Goal: Task Accomplishment & Management: Complete application form

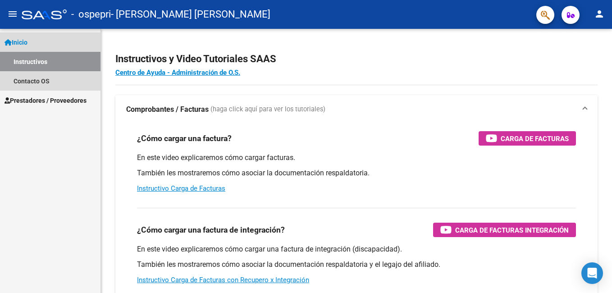
click at [33, 62] on link "Instructivos" at bounding box center [50, 61] width 100 height 19
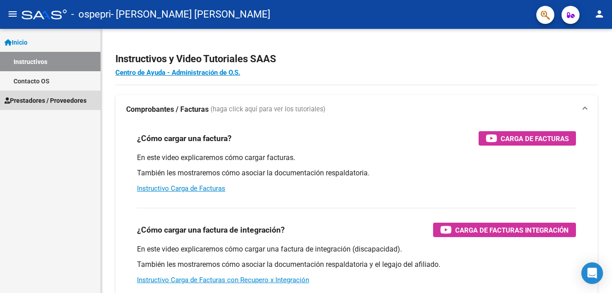
click at [47, 100] on span "Prestadores / Proveedores" at bounding box center [46, 101] width 82 height 10
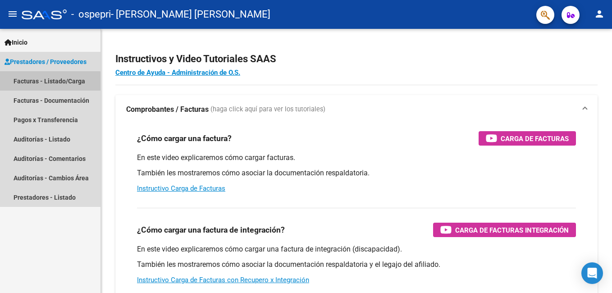
click at [49, 82] on link "Facturas - Listado/Carga" at bounding box center [50, 80] width 100 height 19
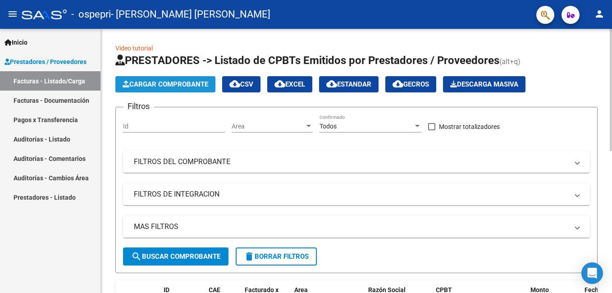
click at [162, 84] on span "Cargar Comprobante" at bounding box center [166, 84] width 86 height 8
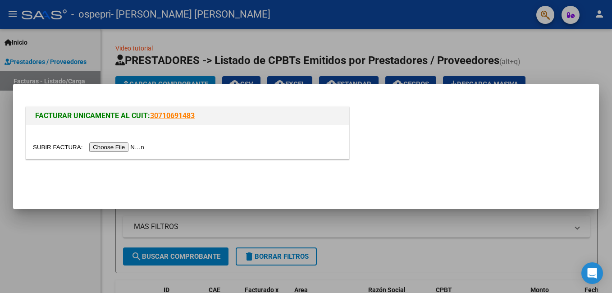
click at [113, 147] on input "file" at bounding box center [90, 146] width 114 height 9
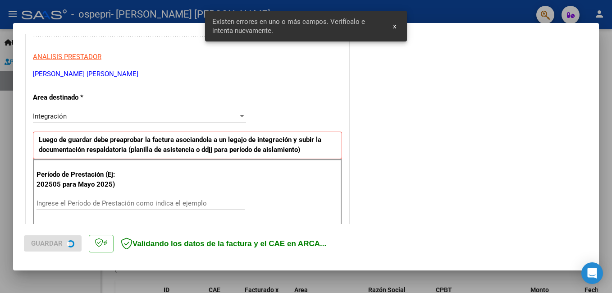
scroll to position [202, 0]
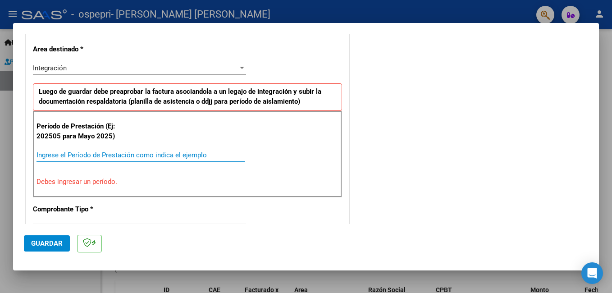
click at [40, 152] on input "Ingrese el Período de Prestación como indica el ejemplo" at bounding box center [141, 155] width 208 height 8
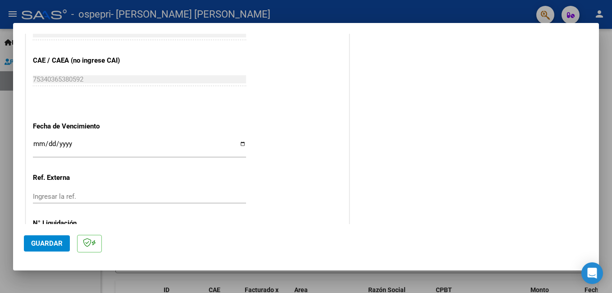
scroll to position [562, 0]
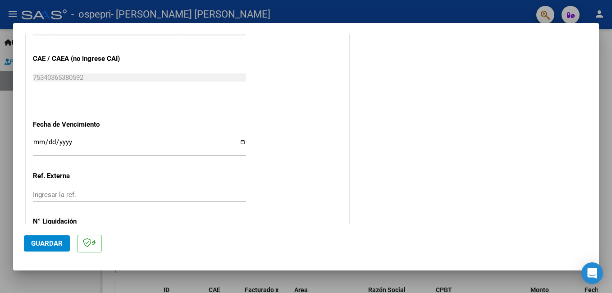
type input "202508"
click at [242, 141] on input "Ingresar la fecha" at bounding box center [139, 145] width 213 height 14
type input "[DATE]"
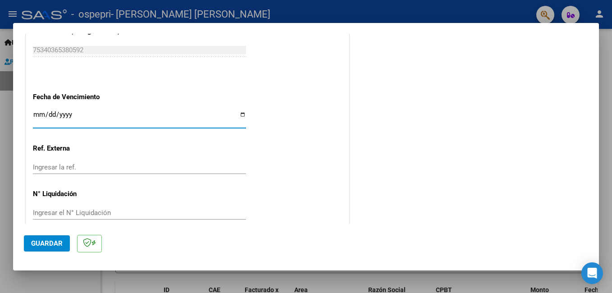
scroll to position [602, 0]
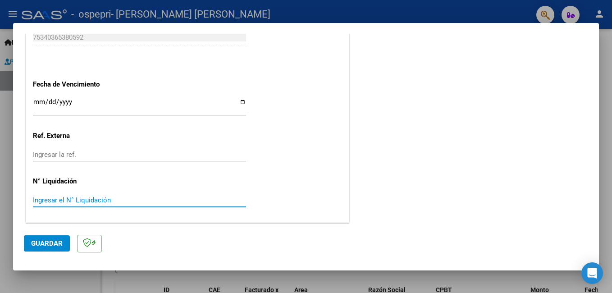
click at [33, 200] on input "Ingresar el N° Liquidación" at bounding box center [139, 200] width 213 height 8
type input "0000271745"
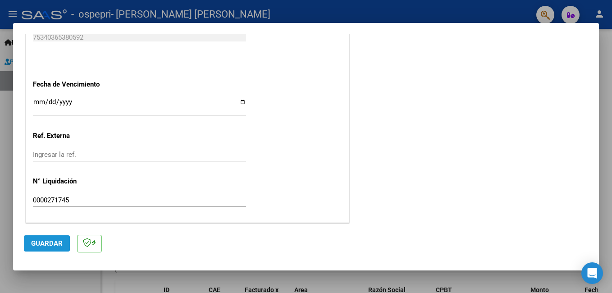
click at [40, 243] on span "Guardar" at bounding box center [47, 243] width 32 height 8
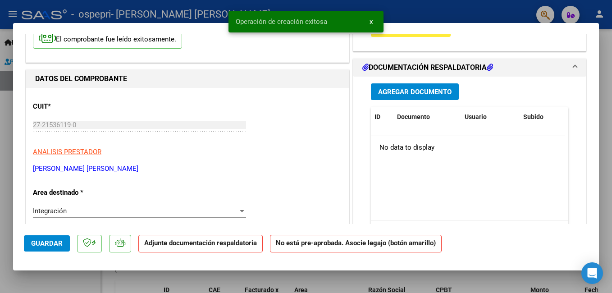
scroll to position [90, 0]
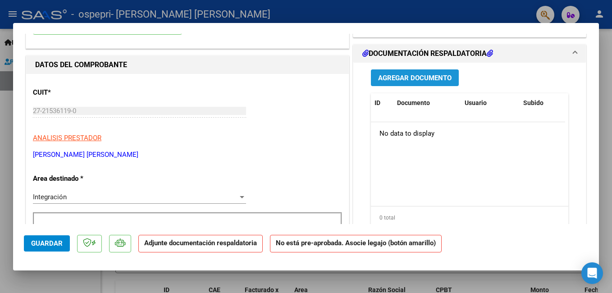
click at [405, 75] on span "Agregar Documento" at bounding box center [414, 78] width 73 height 8
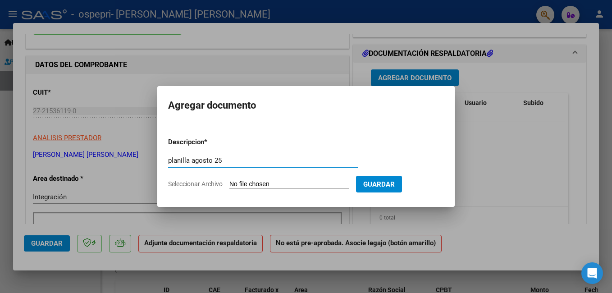
type input "planilla agosto 25"
click at [272, 185] on input "Seleccionar Archivo" at bounding box center [288, 184] width 119 height 9
type input "C:\fakepath\AGOSTO 2025-PLANILLA -TO-[PERSON_NAME].pdf"
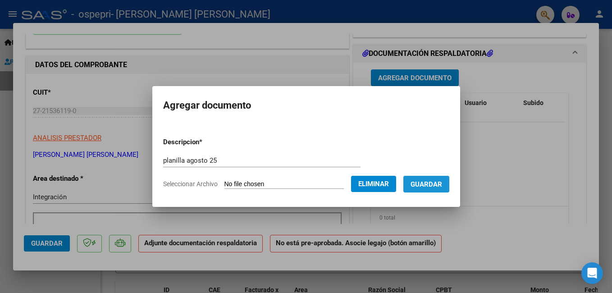
click at [426, 182] on span "Guardar" at bounding box center [427, 184] width 32 height 8
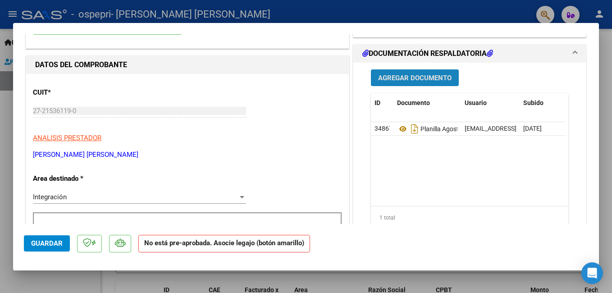
click at [394, 78] on span "Agregar Documento" at bounding box center [414, 78] width 73 height 8
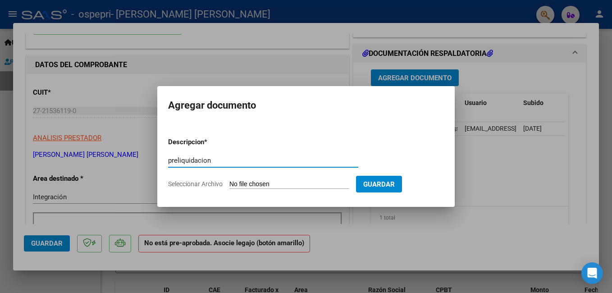
type input "preliquidacion"
click at [260, 185] on input "Seleccionar Archivo" at bounding box center [288, 184] width 119 height 9
type input "C:\fakepath\PRELIQ agosto2025- [PERSON_NAME].pdf"
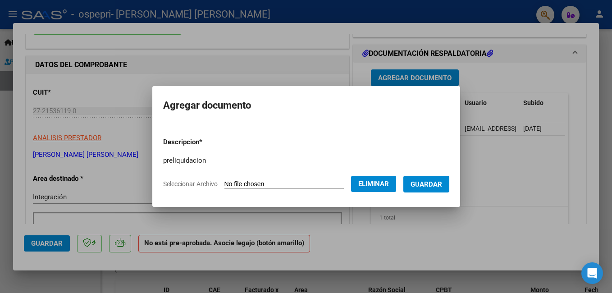
click at [425, 183] on span "Guardar" at bounding box center [427, 184] width 32 height 8
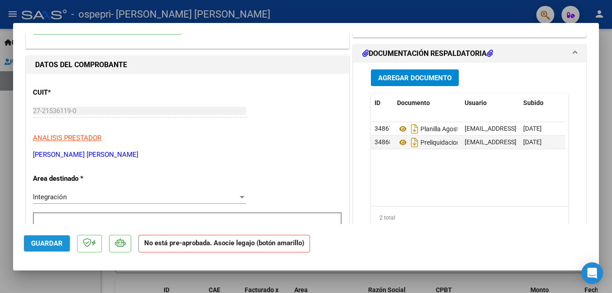
click at [41, 244] on span "Guardar" at bounding box center [47, 243] width 32 height 8
click at [604, 47] on div at bounding box center [306, 146] width 612 height 293
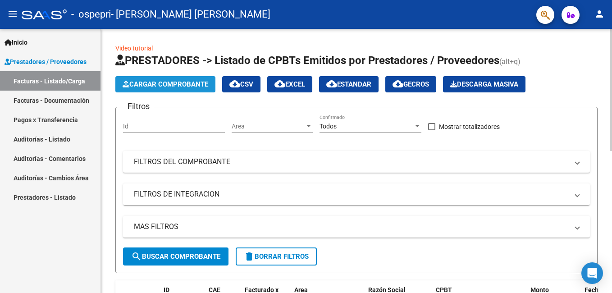
click at [175, 83] on span "Cargar Comprobante" at bounding box center [166, 84] width 86 height 8
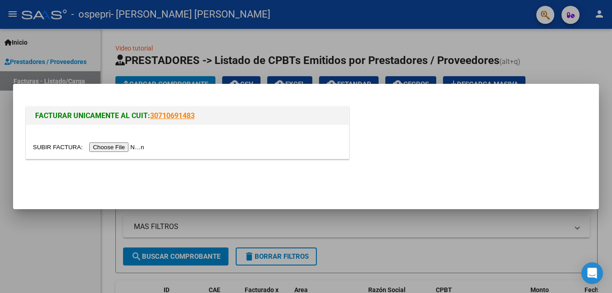
click at [112, 147] on input "file" at bounding box center [90, 146] width 114 height 9
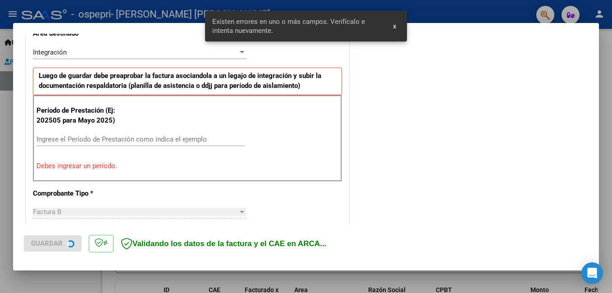
scroll to position [219, 0]
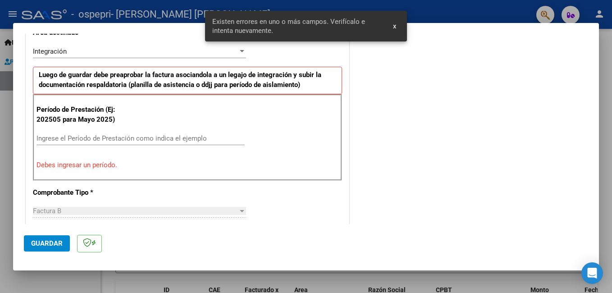
click at [41, 135] on input "Ingrese el Período de Prestación como indica el ejemplo" at bounding box center [141, 138] width 208 height 8
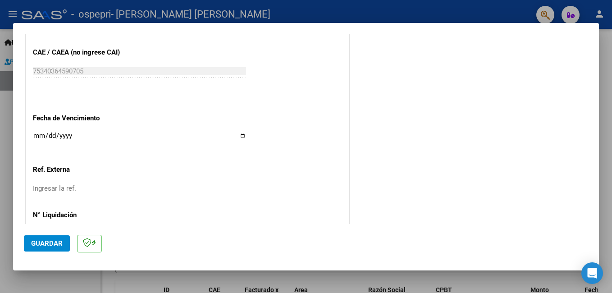
scroll to position [579, 0]
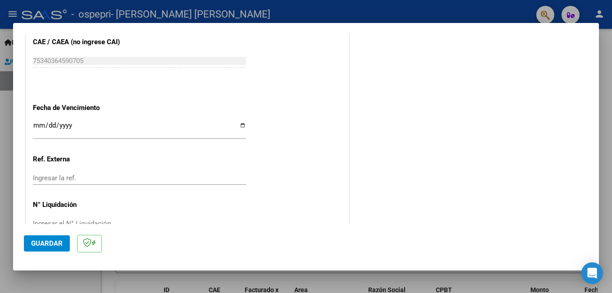
type input "202508"
click at [241, 127] on input "Ingresar la fecha" at bounding box center [139, 129] width 213 height 14
type input "[DATE]"
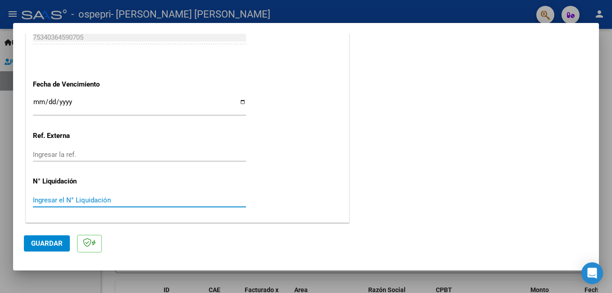
click at [46, 200] on input "Ingresar el N° Liquidación" at bounding box center [139, 200] width 213 height 8
type input "0000271742"
click at [31, 246] on button "Guardar" at bounding box center [47, 243] width 46 height 16
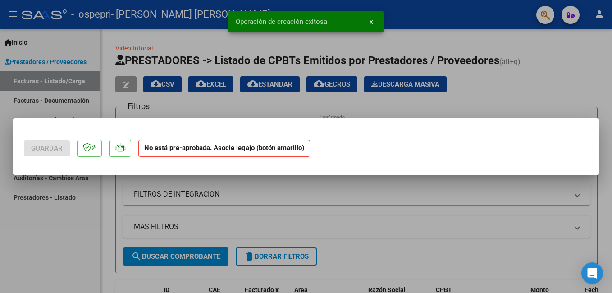
scroll to position [0, 0]
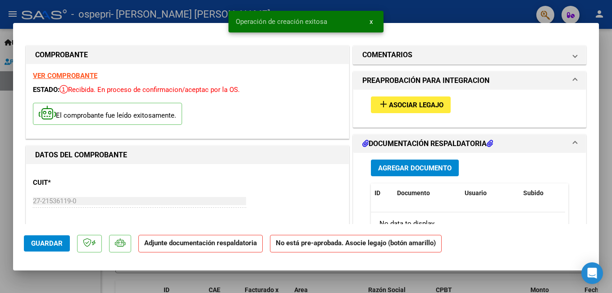
click at [401, 170] on span "Agregar Documento" at bounding box center [414, 168] width 73 height 8
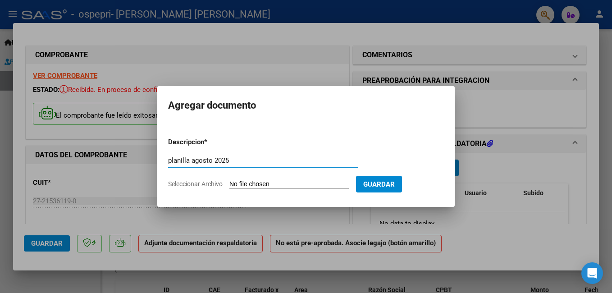
type input "planilla agosto 2025"
click at [278, 186] on input "Seleccionar Archivo" at bounding box center [288, 184] width 119 height 9
type input "C:\fakepath\AGOSTO 2025-PLANILLA-TO-IJURCO.pdf"
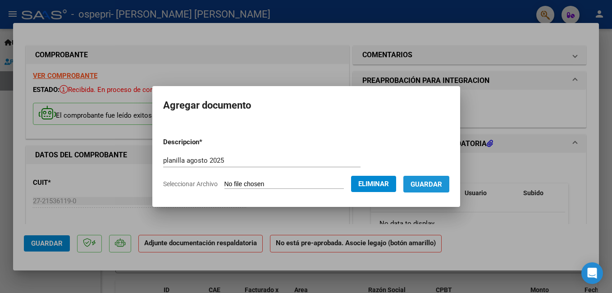
click at [433, 185] on span "Guardar" at bounding box center [427, 184] width 32 height 8
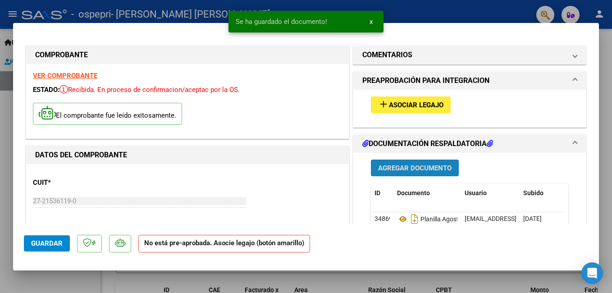
click at [403, 169] on span "Agregar Documento" at bounding box center [414, 168] width 73 height 8
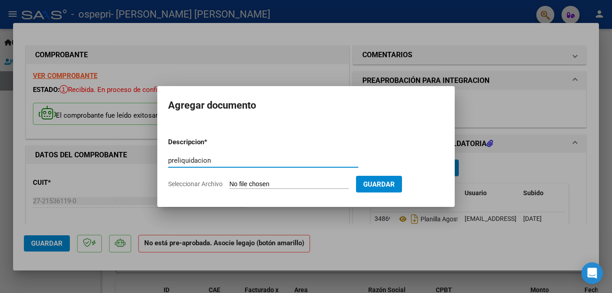
type input "preliquidacion"
click at [262, 184] on input "Seleccionar Archivo" at bounding box center [288, 184] width 119 height 9
type input "C:\fakepath\PRELIQ agosto2025- [PERSON_NAME].pdf"
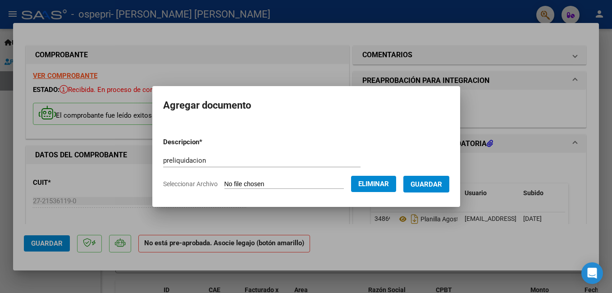
click at [420, 180] on span "Guardar" at bounding box center [427, 184] width 32 height 8
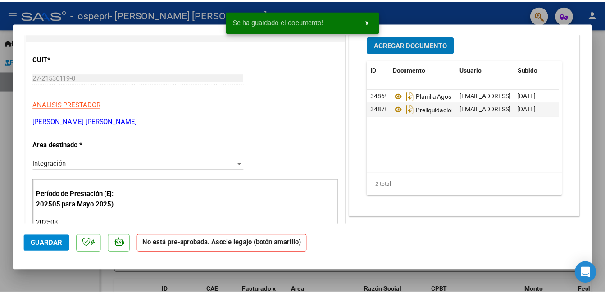
scroll to position [135, 0]
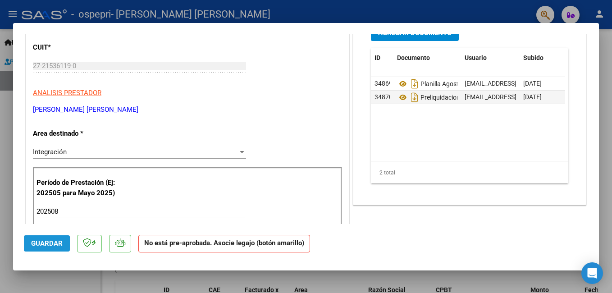
click at [39, 245] on span "Guardar" at bounding box center [47, 243] width 32 height 8
click at [6, 137] on div at bounding box center [306, 146] width 612 height 293
type input "$ 0,00"
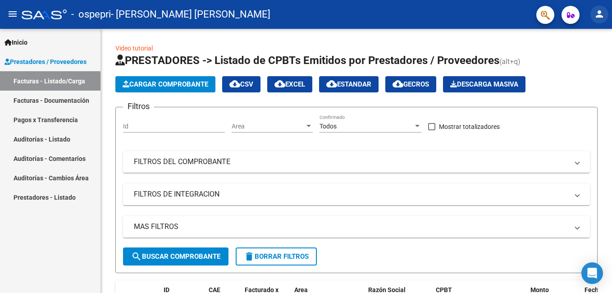
click at [600, 15] on mat-icon "person" at bounding box center [599, 14] width 11 height 11
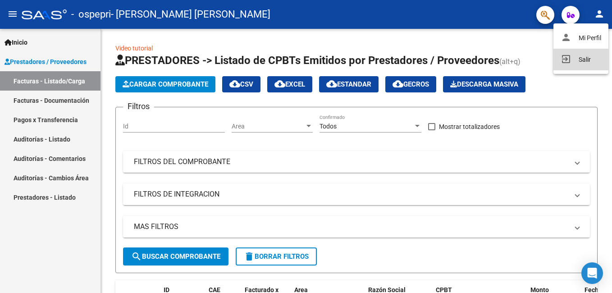
click at [581, 59] on button "exit_to_app Salir" at bounding box center [580, 60] width 55 height 22
